Goal: Information Seeking & Learning: Learn about a topic

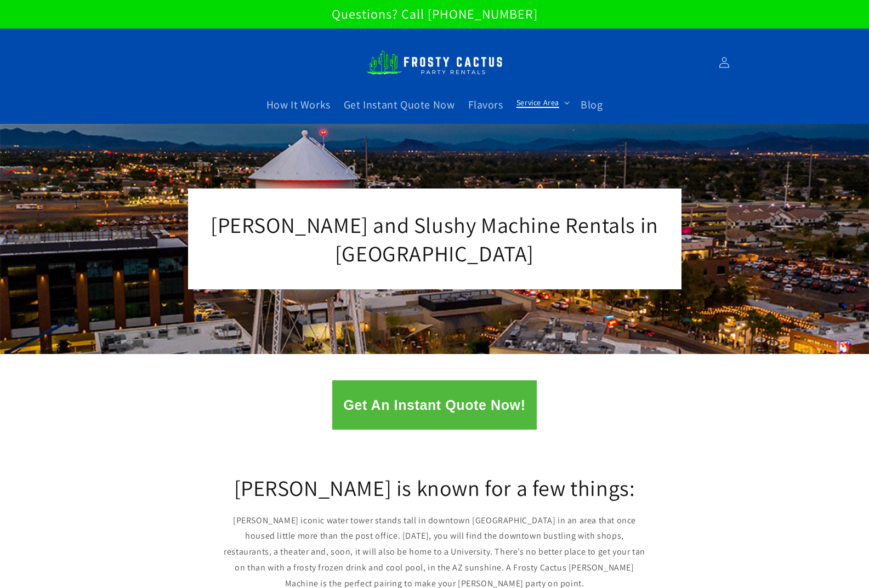
click at [547, 101] on span "Service Area" at bounding box center [537, 103] width 43 height 10
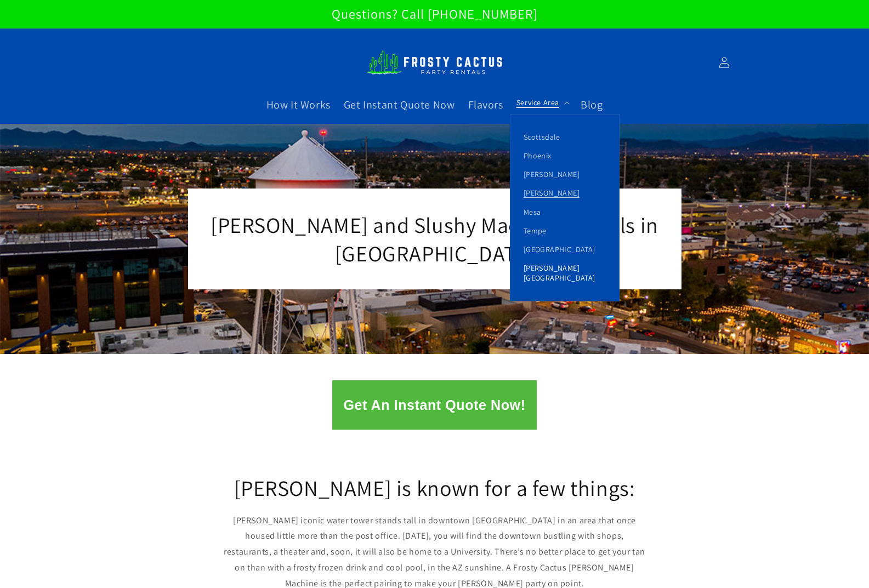
click at [528, 270] on link "[PERSON_NAME][GEOGRAPHIC_DATA]" at bounding box center [564, 273] width 109 height 29
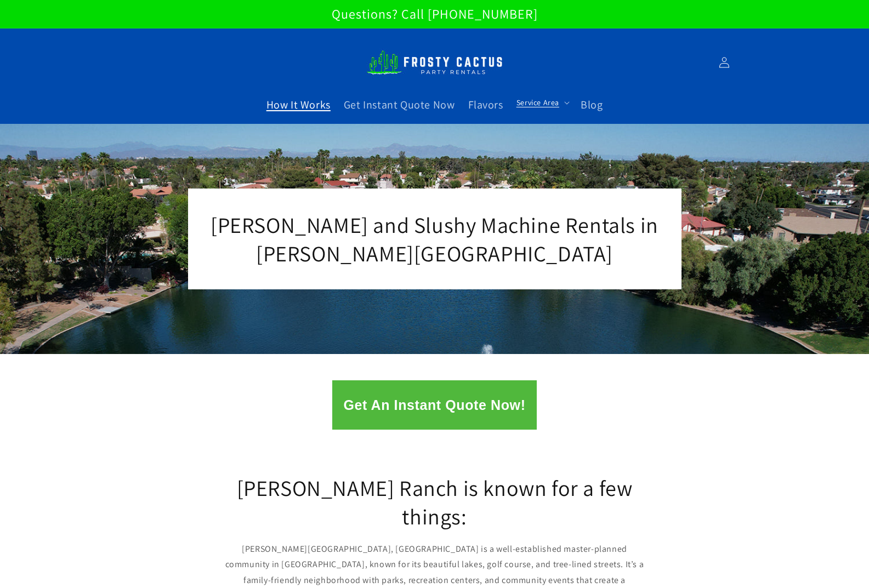
click at [323, 108] on span "How It Works" at bounding box center [298, 105] width 64 height 14
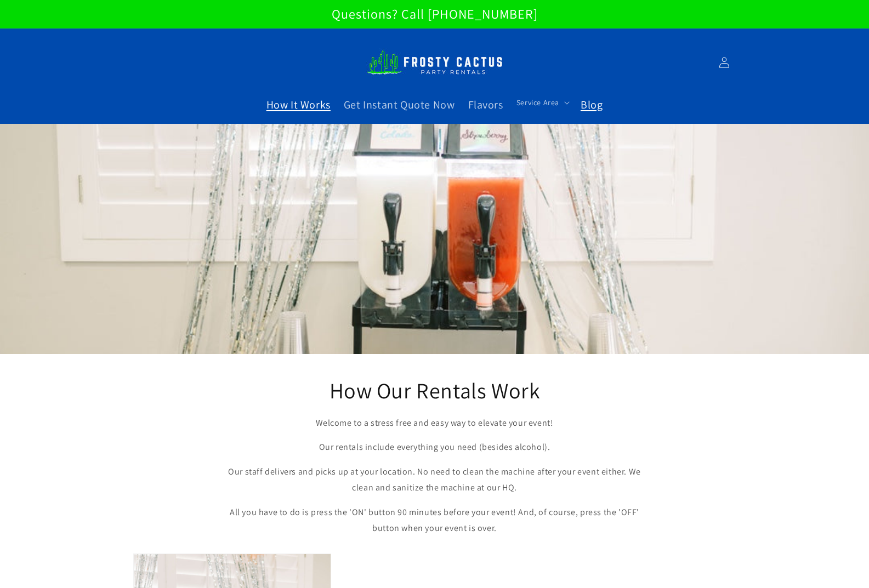
click at [576, 103] on link "Blog" at bounding box center [591, 104] width 35 height 27
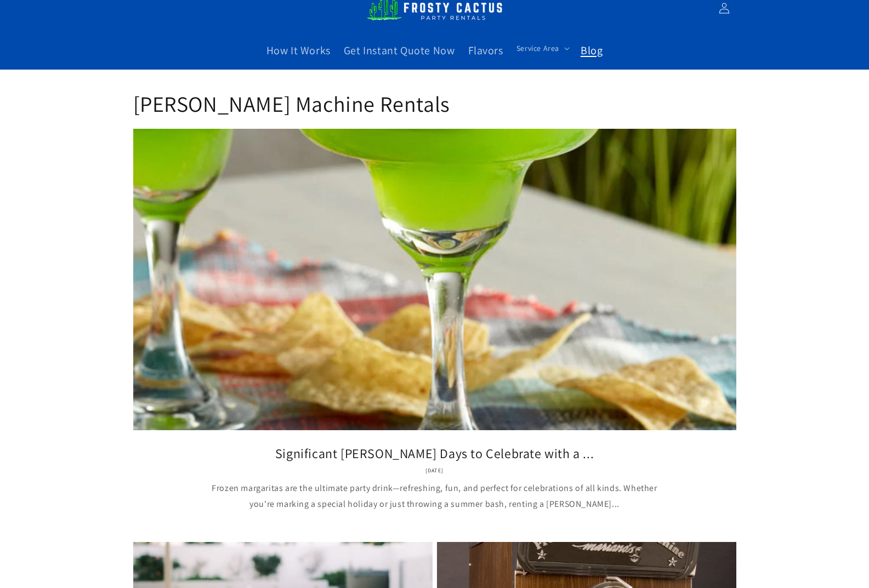
scroll to position [219, 0]
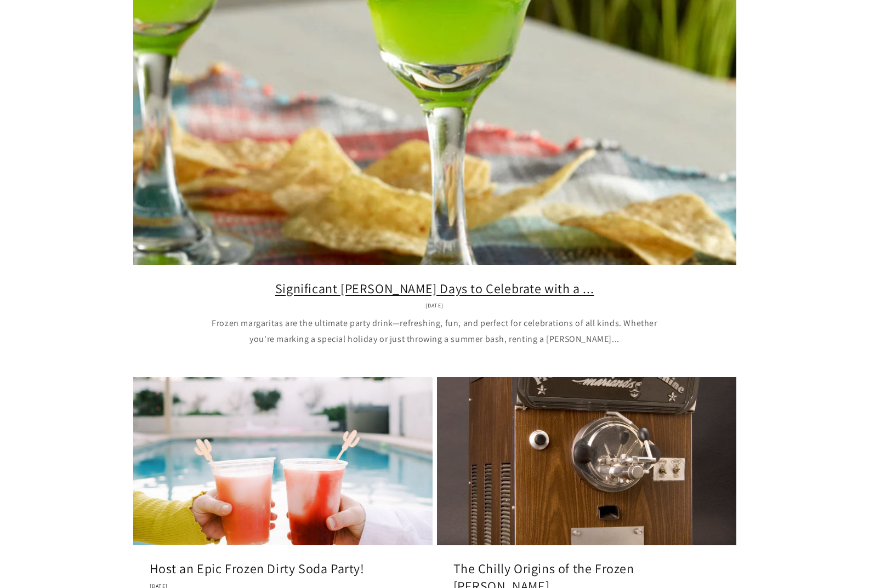
click at [502, 284] on link "Significant Margarita Days to Celebrate with a ..." at bounding box center [435, 288] width 570 height 17
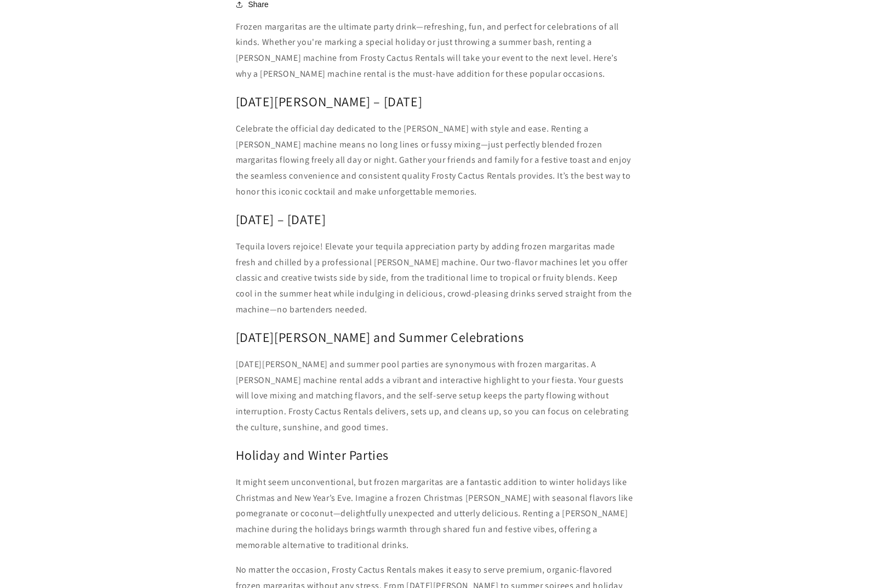
scroll to position [987, 0]
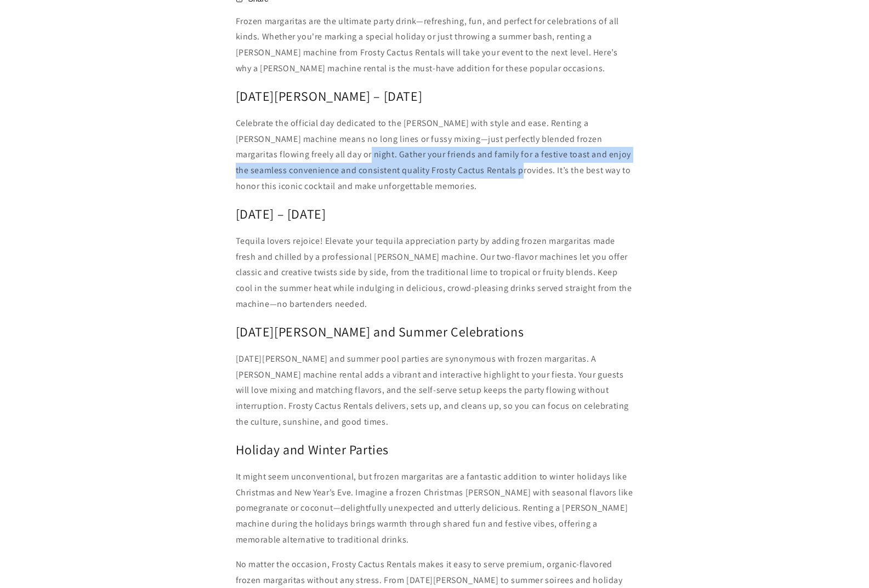
drag, startPoint x: 498, startPoint y: 144, endPoint x: 299, endPoint y: 126, distance: 199.8
click at [299, 126] on p "Celebrate the official day dedicated to the margarita with style and ease. Rent…" at bounding box center [435, 155] width 398 height 79
copy p "Gather your friends and family for a festive toast and enjoy the seamless conve…"
